Goal: Book appointment/travel/reservation

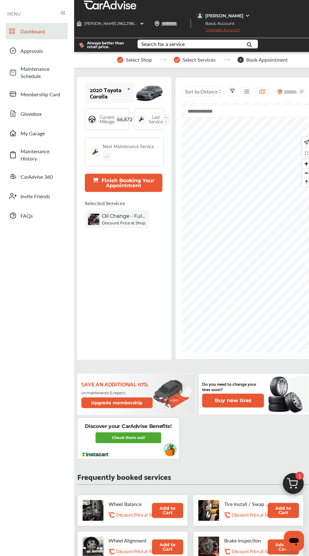
click at [128, 115] on div "Current Mileage 66,872" at bounding box center [117, 119] width 35 height 9
click at [126, 116] on span "66,872" at bounding box center [124, 119] width 20 height 7
click at [123, 116] on span "66,872" at bounding box center [124, 119] width 20 height 7
click at [83, 105] on div "2020 Toyota Corolla 2020 Toyota Corolla 2020 Toyota Corolla Current Mileage 66,…" at bounding box center [124, 218] width 94 height 283
click at [146, 108] on div "Last Service --" at bounding box center [149, 119] width 30 height 22
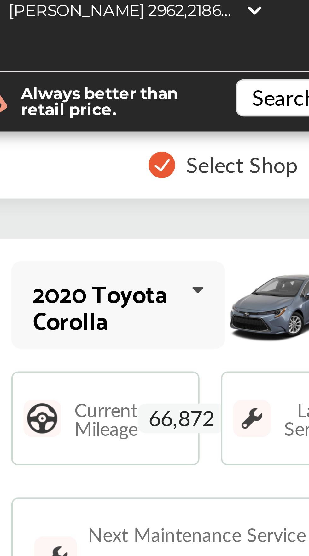
click at [123, 116] on span "66,872" at bounding box center [124, 119] width 20 height 7
click at [128, 83] on icon at bounding box center [128, 90] width 11 height 14
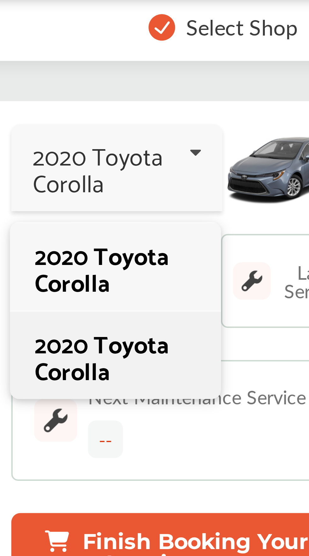
click at [113, 131] on div "2020 Toyota Corolla" at bounding box center [109, 137] width 38 height 13
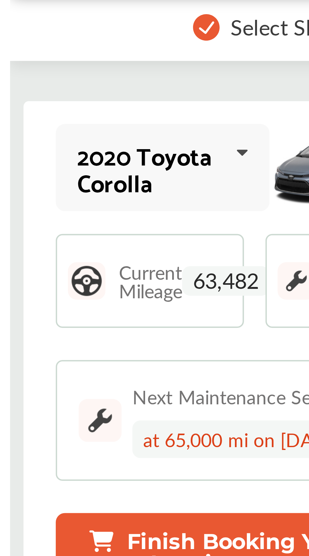
click at [127, 83] on icon at bounding box center [128, 90] width 11 height 14
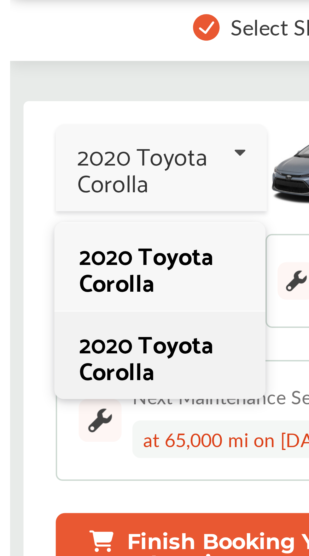
click at [106, 131] on div "2020 Toyota Corolla" at bounding box center [109, 137] width 38 height 13
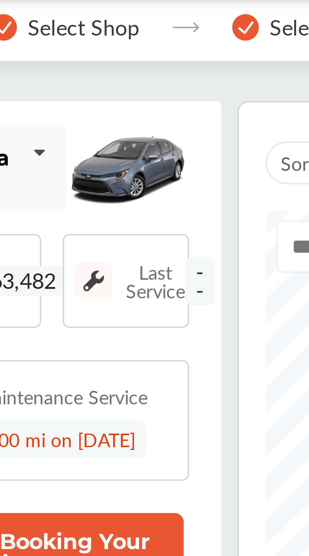
click at [167, 114] on span "--" at bounding box center [165, 119] width 7 height 11
click at [141, 115] on img at bounding box center [141, 119] width 9 height 9
click at [169, 114] on span "--" at bounding box center [165, 119] width 7 height 11
click at [168, 114] on span "--" at bounding box center [165, 119] width 7 height 11
click at [167, 114] on span "--" at bounding box center [165, 119] width 7 height 11
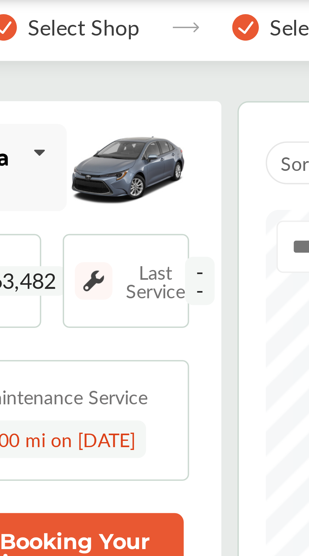
click at [167, 114] on span "--" at bounding box center [165, 119] width 7 height 11
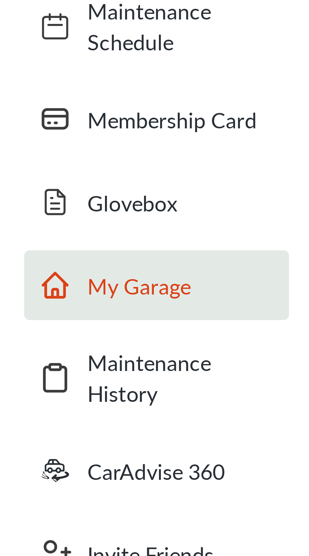
click at [38, 133] on span "My Garage" at bounding box center [42, 133] width 44 height 7
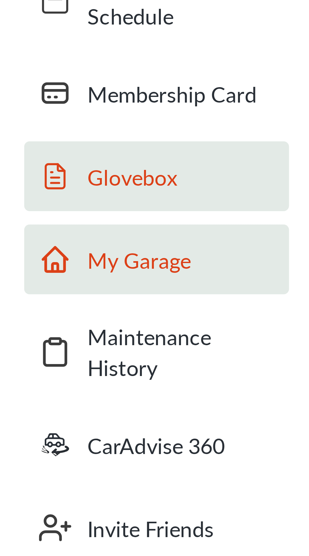
click at [35, 112] on span "Glovebox" at bounding box center [42, 113] width 44 height 7
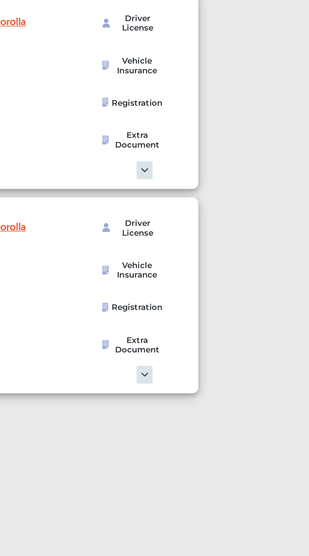
click at [203, 275] on img at bounding box center [197, 278] width 66 height 9
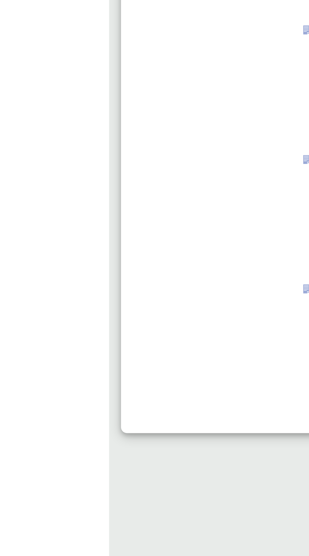
scroll to position [3, 0]
click at [202, 449] on link "Delete" at bounding box center [212, 446] width 20 height 5
click at [202, 381] on link "Delete" at bounding box center [212, 378] width 20 height 5
click at [202, 313] on link "Delete" at bounding box center [212, 310] width 20 height 5
click at [202, 245] on link "Delete" at bounding box center [212, 242] width 20 height 5
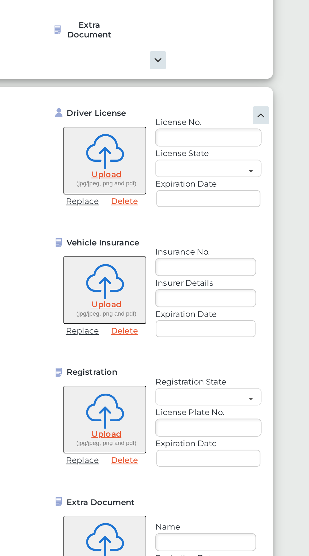
click at [288, 202] on img at bounding box center [283, 196] width 9 height 9
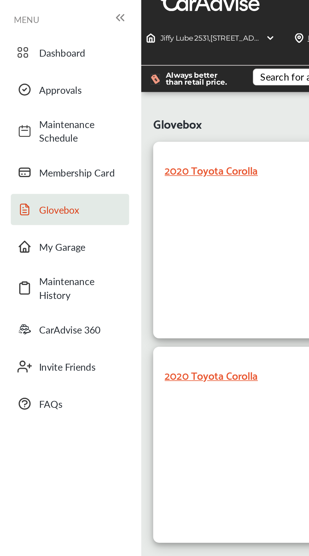
scroll to position [0, 0]
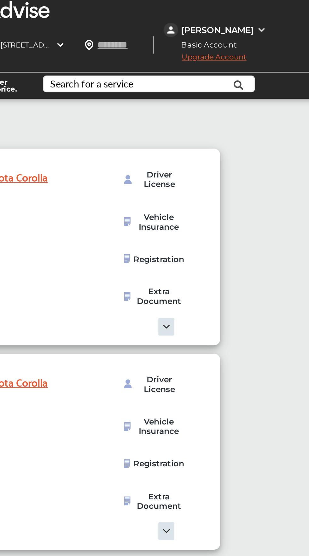
click at [245, 17] on img at bounding box center [247, 15] width 5 height 5
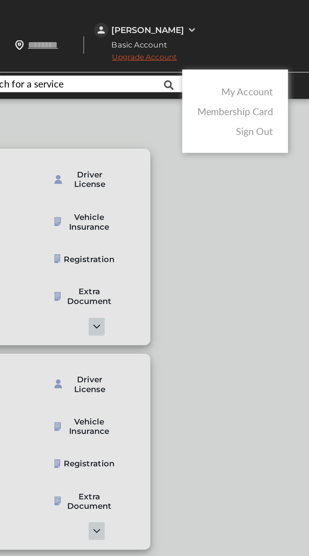
click at [285, 49] on link "My Account" at bounding box center [276, 47] width 27 height 7
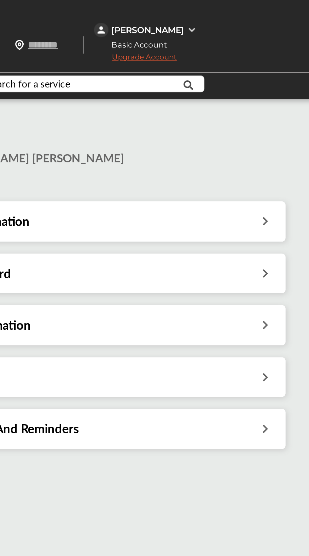
click at [285, 194] on icon at bounding box center [286, 197] width 6 height 7
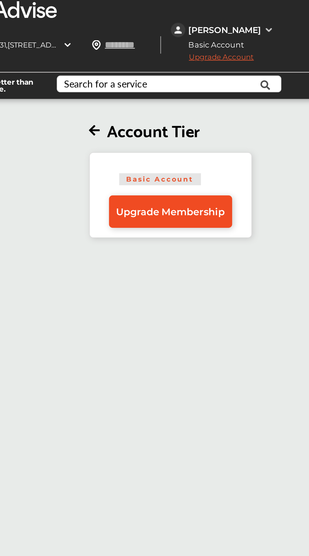
click at [217, 108] on span "Upgrade Membership" at bounding box center [195, 111] width 57 height 6
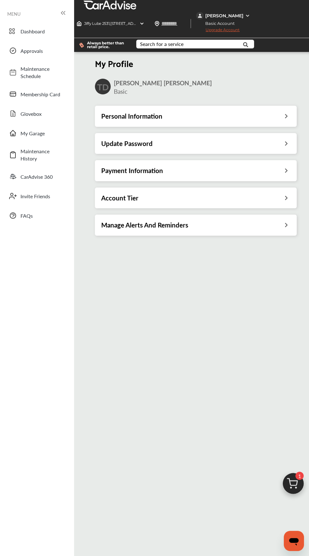
click at [286, 194] on icon at bounding box center [286, 197] width 6 height 7
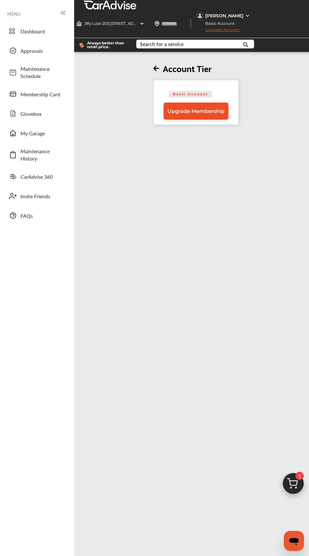
click at [224, 103] on link "Upgrade Membership" at bounding box center [195, 111] width 65 height 17
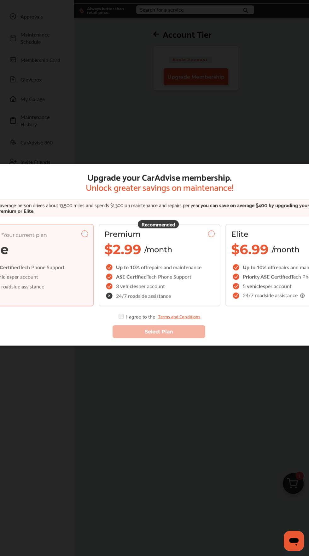
scroll to position [36, 0]
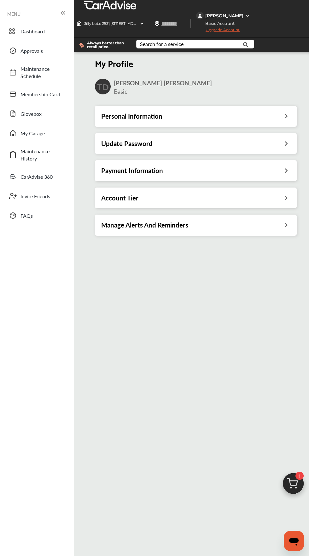
click at [284, 167] on icon at bounding box center [286, 170] width 6 height 7
click at [286, 112] on icon at bounding box center [286, 115] width 6 height 7
click at [29, 31] on span "Dashboard" at bounding box center [42, 31] width 44 height 7
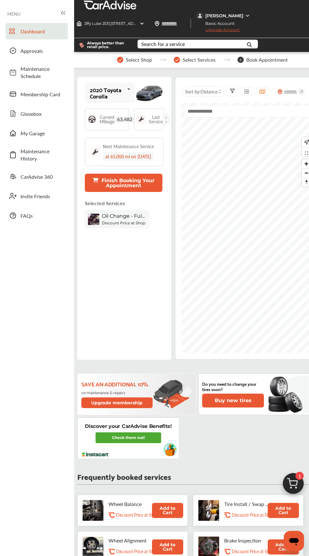
click at [220, 105] on input "text" at bounding box center [247, 111] width 127 height 12
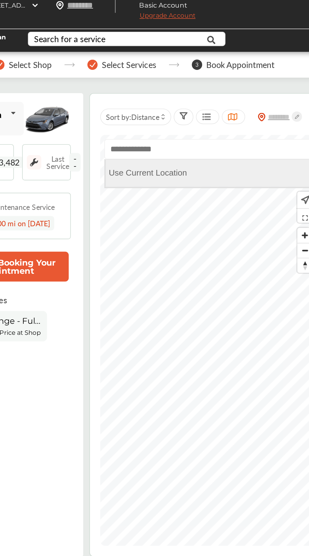
click at [242, 117] on Location "Use Current Location" at bounding box center [248, 125] width 126 height 17
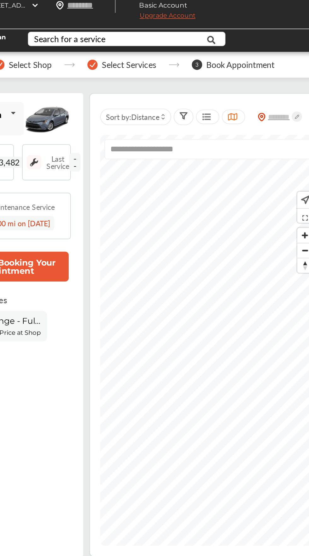
click at [253, 105] on input "**********" at bounding box center [247, 111] width 127 height 12
type input "***"
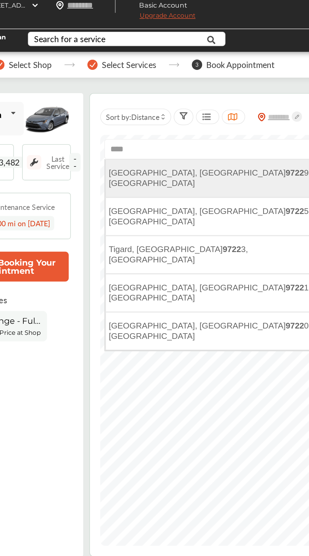
click at [238, 123] on span "Portland, OR 9722 9, USA" at bounding box center [247, 129] width 123 height 12
type input "**********"
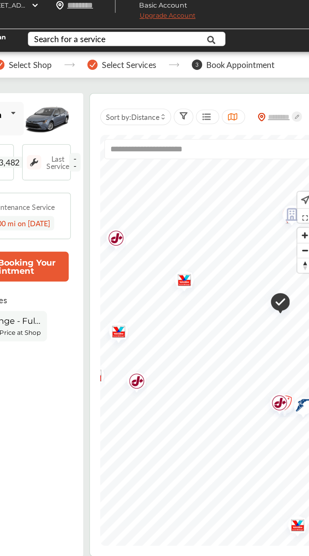
click at [234, 182] on img "Map marker" at bounding box center [230, 192] width 17 height 20
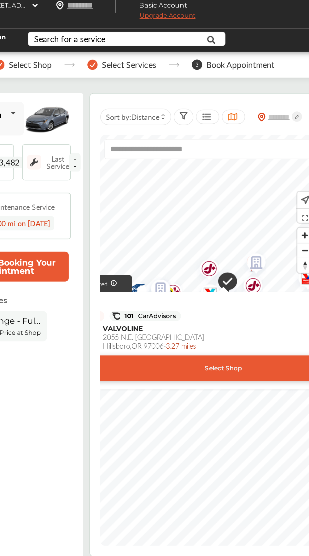
click at [267, 237] on div "Select Shop" at bounding box center [256, 245] width 181 height 16
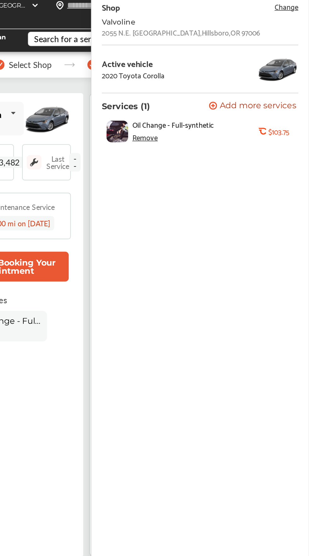
click at [279, 101] on icon at bounding box center [280, 100] width 4 height 3
click at [242, 96] on span "Oil Change - Full-synthetic" at bounding box center [226, 96] width 50 height 5
click at [287, 100] on b "$103.75" at bounding box center [290, 100] width 13 height 5
click at [294, 104] on div "Oil Change - Full-synthetic Remove .st0{fill:#FA4A1C;} $103.75" at bounding box center [240, 101] width 117 height 20
click at [290, 98] on b "$103.75" at bounding box center [290, 100] width 13 height 5
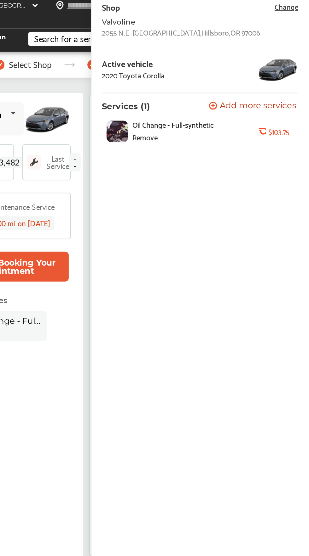
click at [294, 27] on span "Change" at bounding box center [295, 23] width 14 height 7
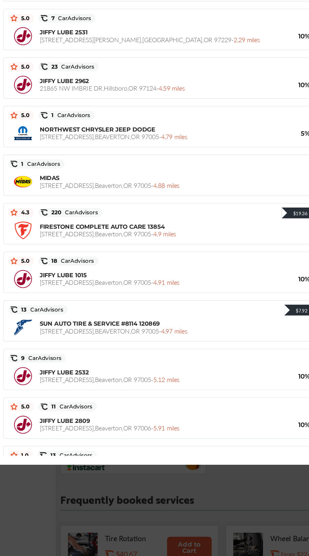
scroll to position [139, 0]
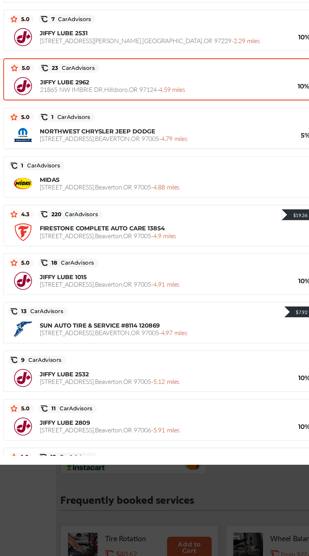
click at [222, 178] on div "JIFFY LUBE 2962 21865 NW IMBRIE DR , Hillsboro , OR 97124 - 4.59 miles 10% Off …" at bounding box center [157, 184] width 233 height 16
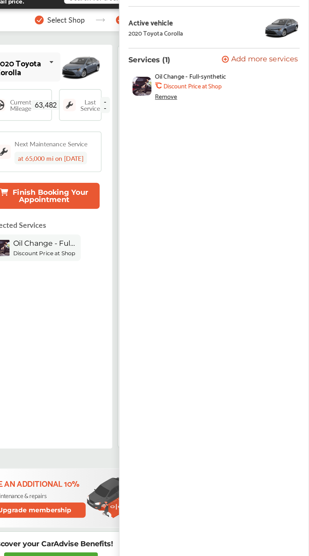
scroll to position [0, 0]
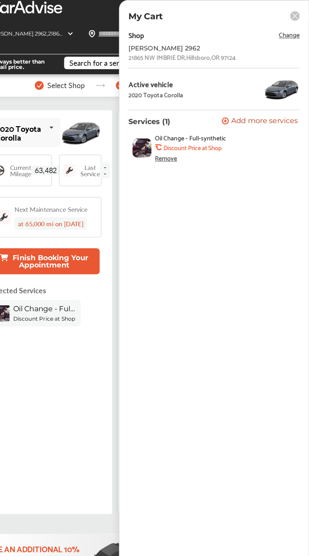
click at [294, 25] on span "Change" at bounding box center [295, 23] width 14 height 7
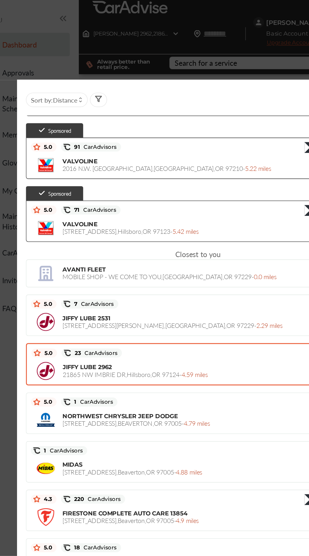
scroll to position [62, 0]
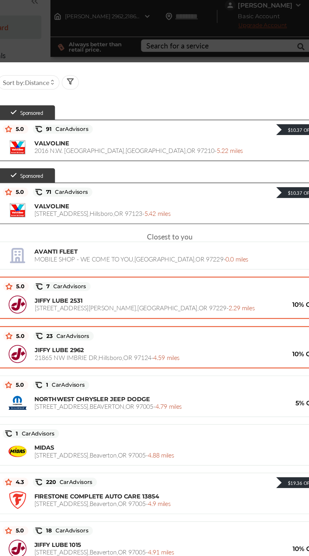
click at [236, 223] on span "10% Off Retail" at bounding box center [255, 226] width 38 height 6
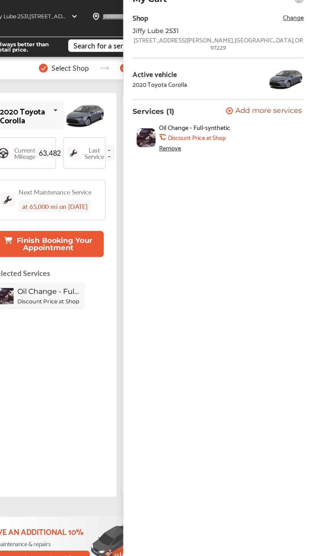
scroll to position [0, 0]
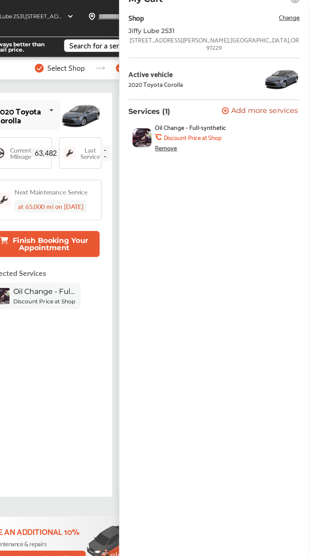
click at [298, 26] on span "Change" at bounding box center [295, 23] width 14 height 7
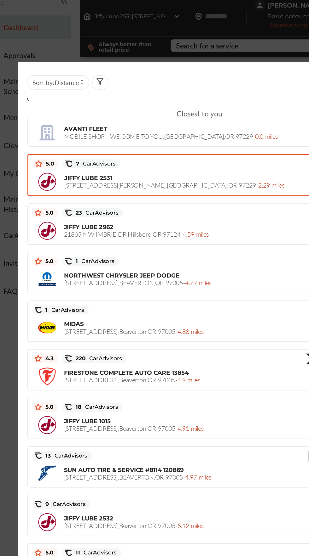
scroll to position [149, 0]
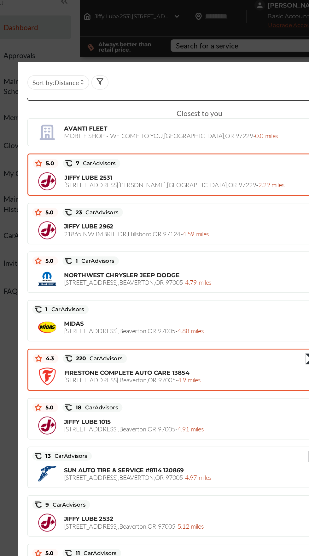
click at [184, 271] on div "FIRESTONE COMPLETE AUTO CARE 13854 13025 SW CANYON RD , Beaverton , OR 97005 - …" at bounding box center [149, 276] width 173 height 10
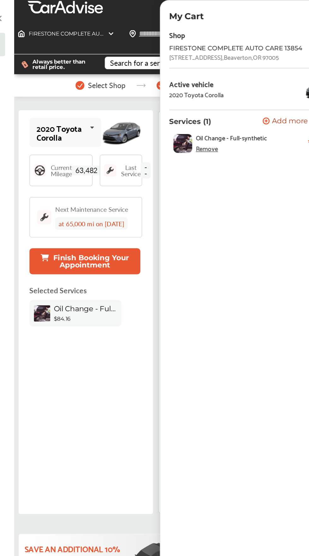
scroll to position [0, 0]
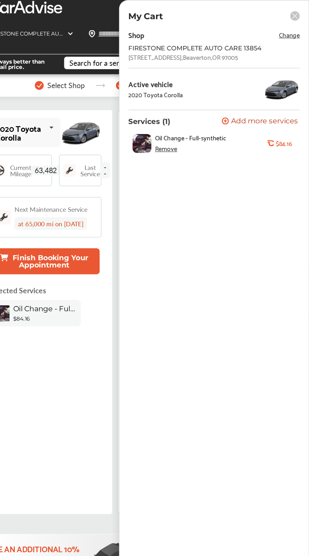
click at [299, 12] on rect at bounding box center [298, 11] width 7 height 7
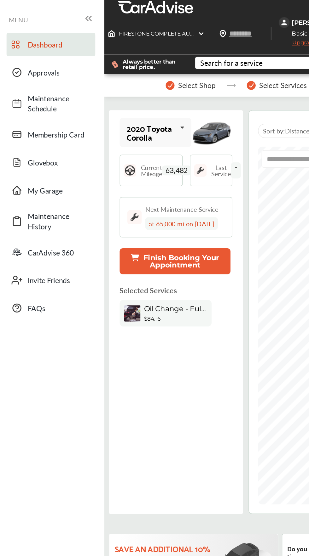
click at [128, 116] on span "63,482" at bounding box center [124, 119] width 20 height 7
click at [96, 109] on div "Current Mileage 63,482" at bounding box center [107, 119] width 44 height 22
click at [99, 108] on div "Current Mileage 63,482" at bounding box center [107, 119] width 44 height 22
click at [142, 115] on img at bounding box center [141, 119] width 9 height 9
click at [154, 84] on img at bounding box center [149, 92] width 29 height 21
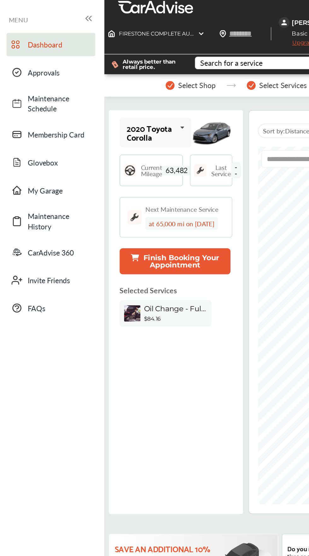
click at [128, 83] on icon at bounding box center [128, 90] width 11 height 14
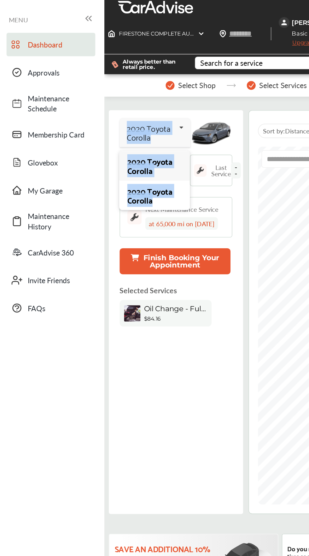
click at [125, 110] on div "2020 Toyota Corolla" at bounding box center [109, 116] width 38 height 13
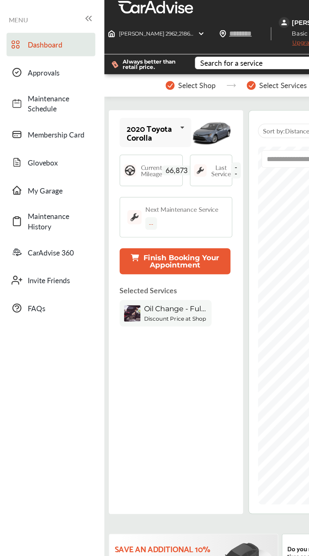
click at [124, 83] on icon at bounding box center [128, 90] width 11 height 14
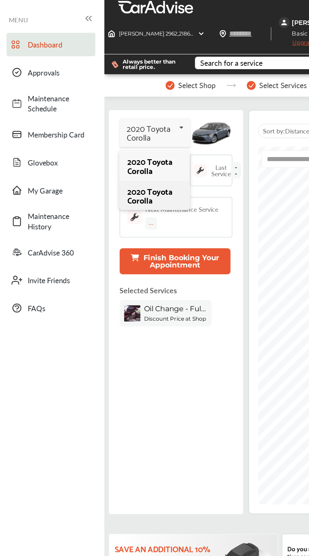
click at [123, 131] on div "2020 Toyota Corolla" at bounding box center [109, 137] width 38 height 13
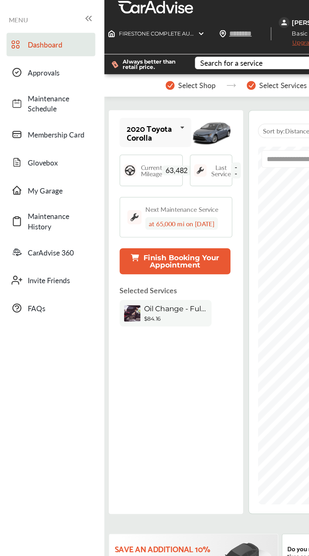
click at [139, 115] on img at bounding box center [141, 119] width 9 height 9
click at [125, 83] on icon at bounding box center [128, 90] width 11 height 14
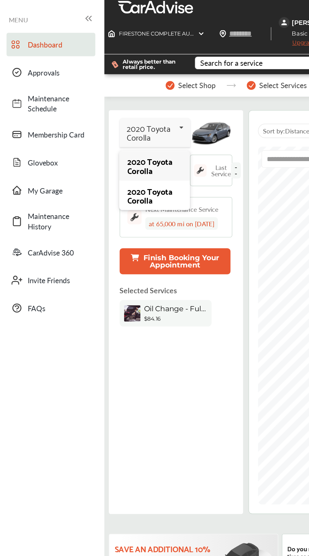
click at [122, 110] on div "2020 Toyota Corolla" at bounding box center [109, 116] width 38 height 13
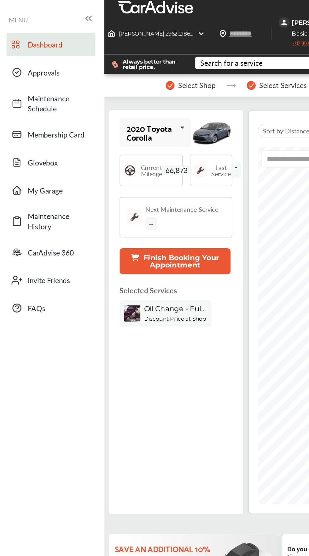
click at [145, 174] on button "Finish Booking Your Appointment" at bounding box center [123, 183] width 77 height 18
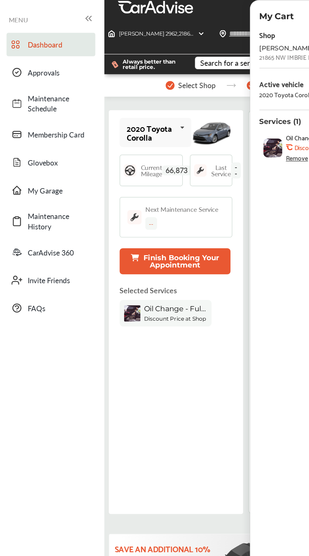
click at [106, 174] on button "Finish Booking Your Appointment" at bounding box center [123, 183] width 77 height 18
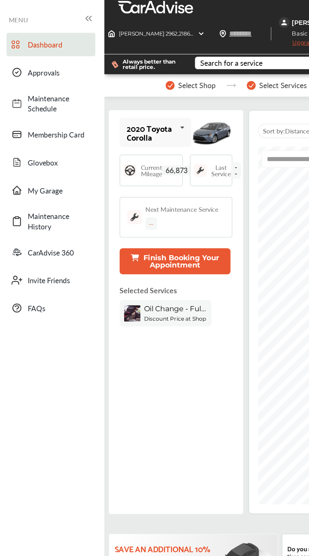
click at [136, 174] on button "Finish Booking Your Appointment" at bounding box center [123, 183] width 77 height 18
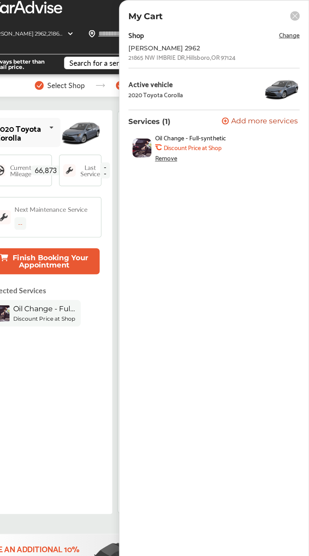
click at [294, 26] on span "Change" at bounding box center [295, 23] width 14 height 7
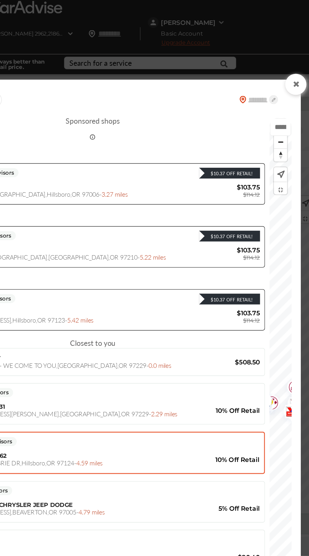
click at [299, 59] on icon at bounding box center [300, 58] width 6 height 5
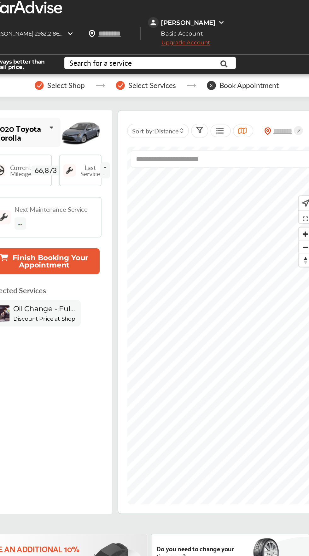
click at [243, 13] on div "[PERSON_NAME]" at bounding box center [224, 16] width 38 height 6
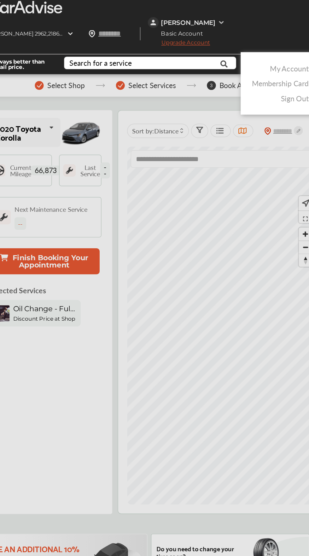
click at [281, 55] on link "Membership Card" at bounding box center [289, 58] width 40 height 7
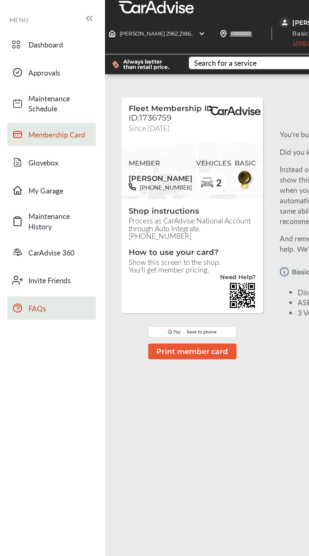
click at [26, 215] on span "FAQs" at bounding box center [42, 215] width 44 height 7
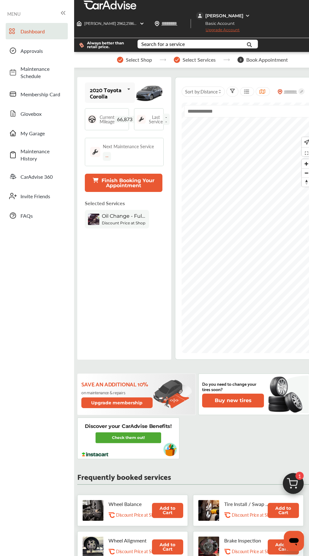
click at [149, 175] on button "Finish Booking Your Appointment" at bounding box center [123, 183] width 77 height 18
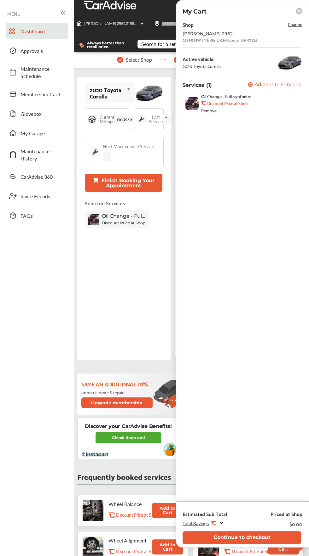
click at [297, 26] on span "Change" at bounding box center [295, 23] width 14 height 7
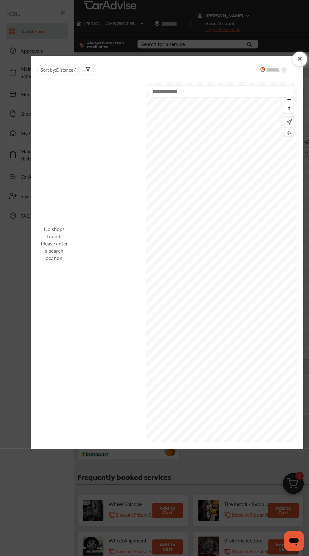
click at [226, 93] on input "text" at bounding box center [221, 91] width 145 height 12
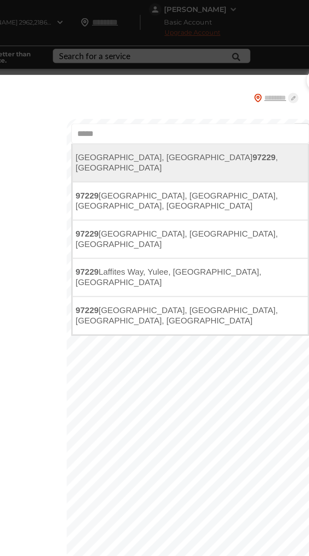
click at [208, 107] on li "[GEOGRAPHIC_DATA], [GEOGRAPHIC_DATA] 97229 , [GEOGRAPHIC_DATA]" at bounding box center [220, 109] width 143 height 23
type input "**********"
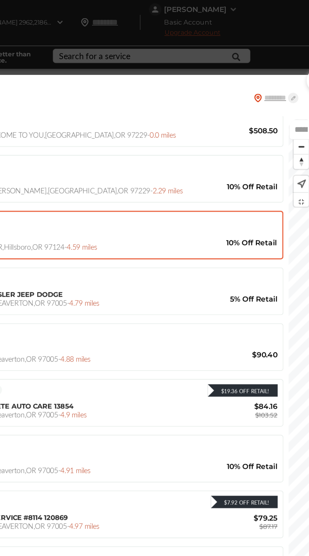
scroll to position [168, 0]
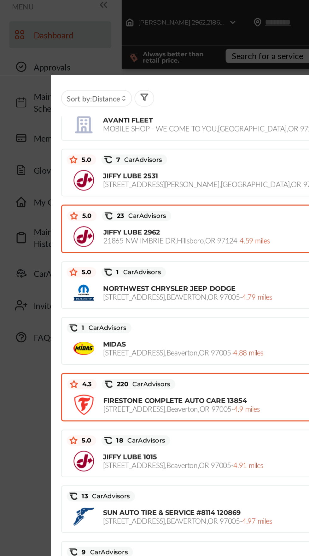
click at [132, 249] on div "FIRESTONE COMPLETE AUTO CARE [STREET_ADDRESS] - 4.9 miles $84.16 $103.52" at bounding box center [157, 257] width 233 height 16
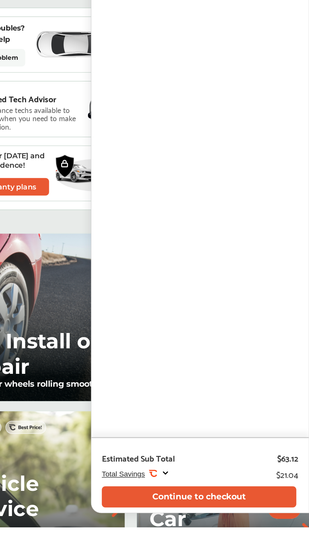
scroll to position [385, 0]
